Goal: Navigation & Orientation: Find specific page/section

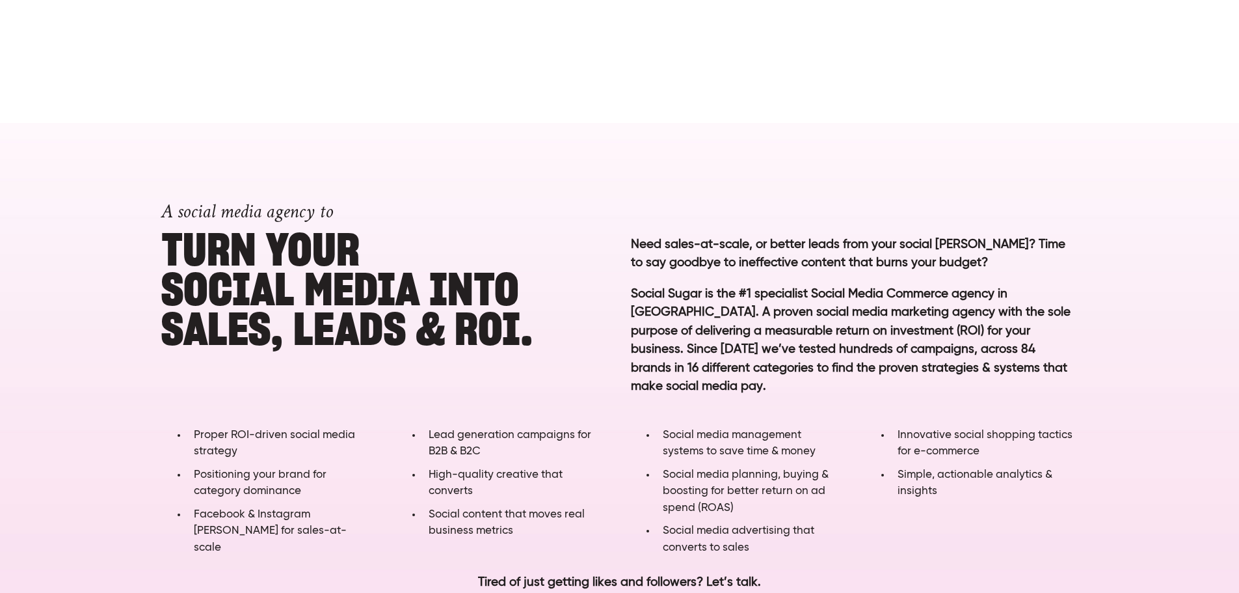
scroll to position [976, 0]
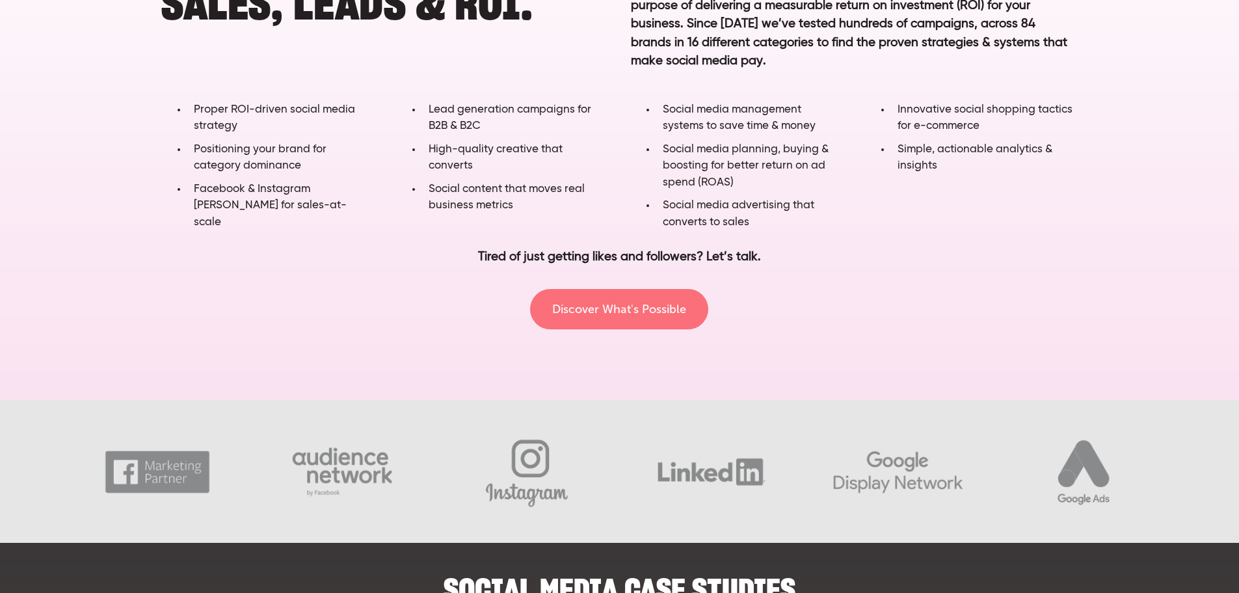
click at [644, 308] on link "Discover What's Possible" at bounding box center [619, 309] width 178 height 40
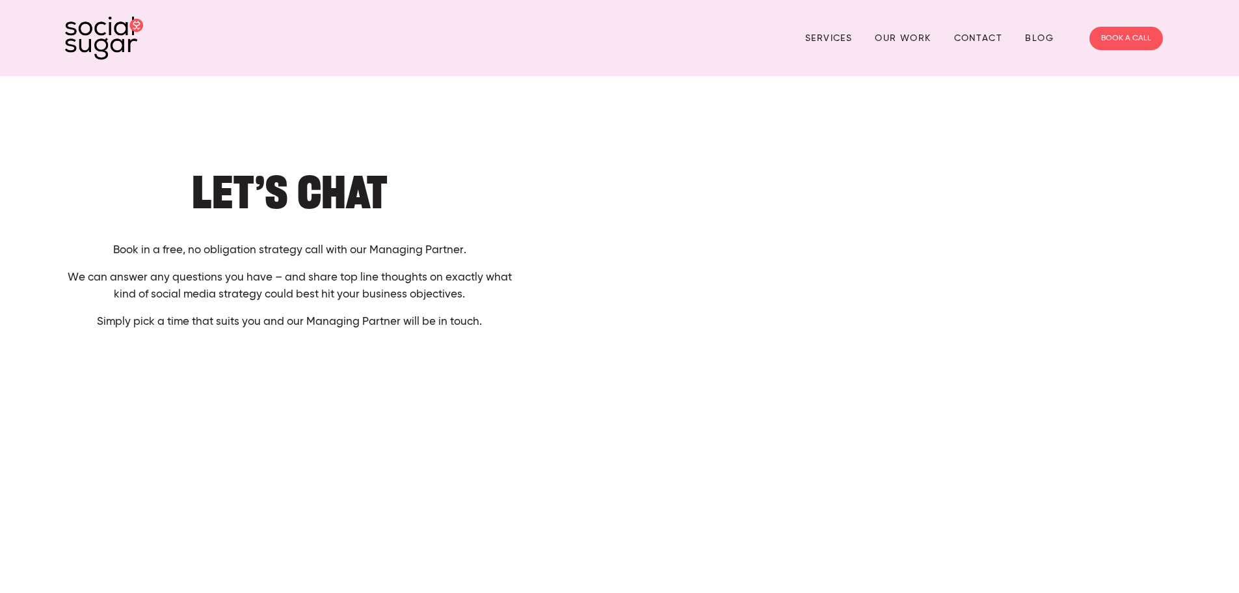
click at [893, 51] on div "Services Our Work Contact Blog BOOK A CALL" at bounding box center [619, 38] width 1117 height 50
click at [896, 41] on link "Our Work" at bounding box center [903, 38] width 56 height 20
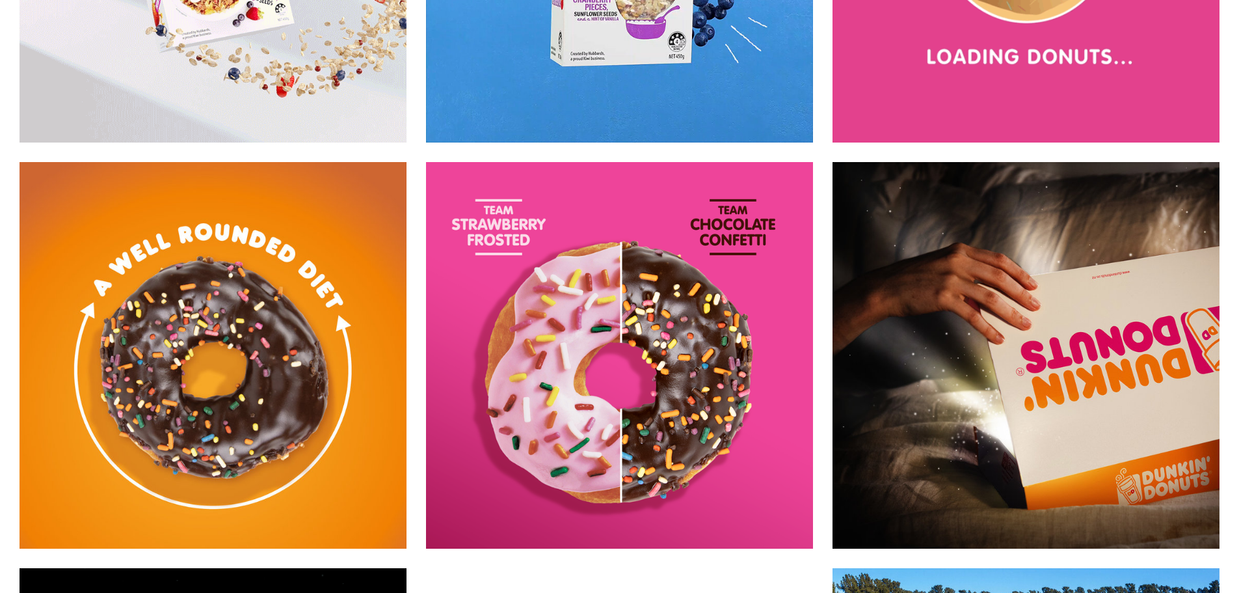
scroll to position [4749, 0]
